Goal: Transaction & Acquisition: Purchase product/service

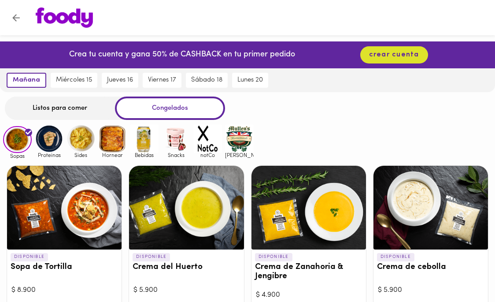
click at [461, 53] on div "Crea tu cuenta y gana 50% de CASHBACK en tu primer pedido crear cuenta" at bounding box center [247, 54] width 495 height 27
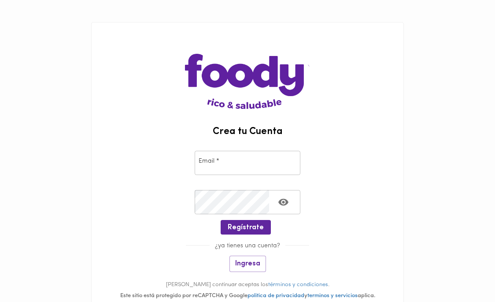
type input "[EMAIL_ADDRESS][DOMAIN_NAME]"
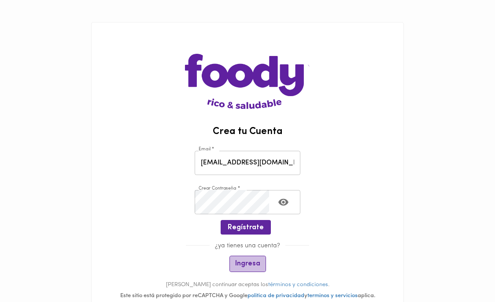
click at [252, 261] on span "Ingresa" at bounding box center [247, 263] width 25 height 8
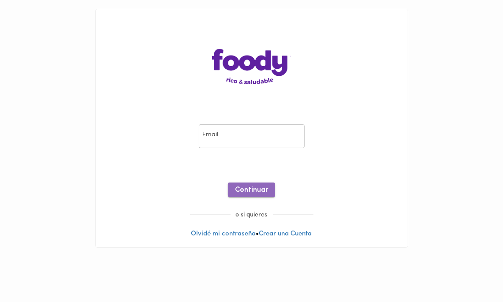
click at [253, 192] on span "Continuar" at bounding box center [251, 190] width 33 height 8
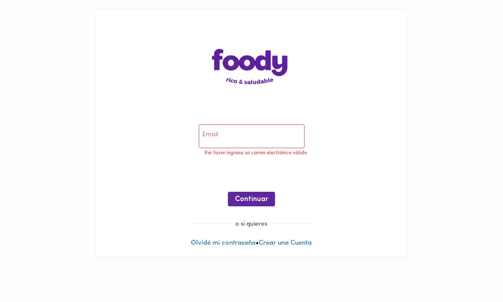
click at [233, 134] on input "email" at bounding box center [252, 136] width 106 height 24
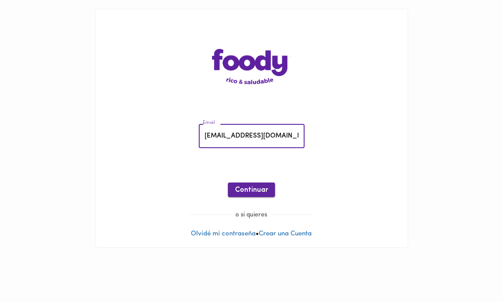
type input "[EMAIL_ADDRESS][DOMAIN_NAME]"
click at [250, 192] on span "Continuar" at bounding box center [251, 190] width 33 height 8
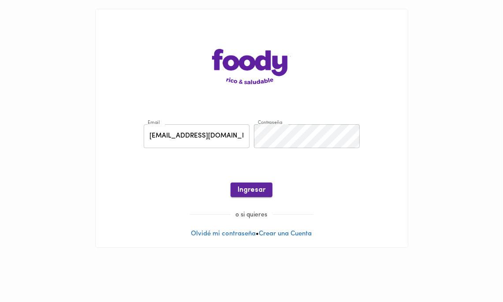
click at [253, 189] on span "Ingresar" at bounding box center [251, 190] width 28 height 8
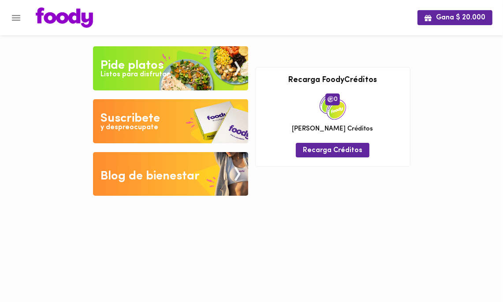
click at [172, 70] on img at bounding box center [170, 68] width 155 height 44
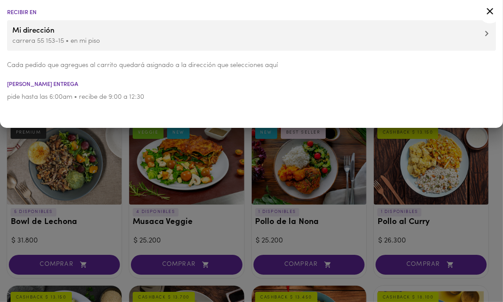
click at [1, 139] on div at bounding box center [251, 151] width 503 height 302
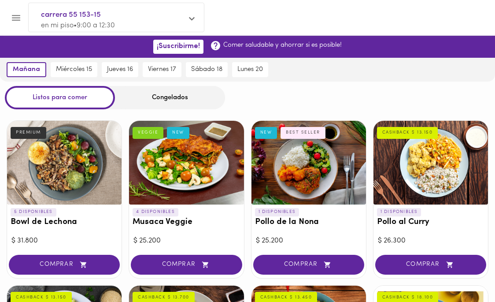
click at [164, 101] on div "Congelados" at bounding box center [170, 97] width 110 height 23
